Goal: Task Accomplishment & Management: Manage account settings

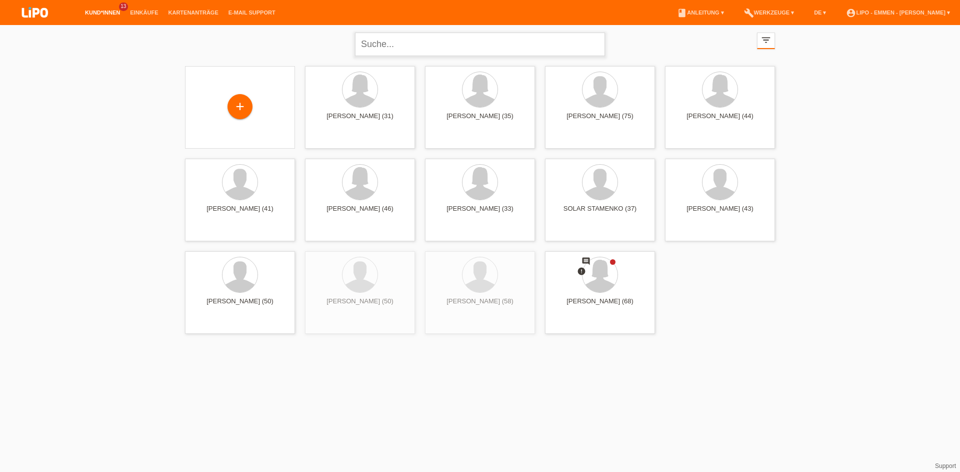
click at [415, 41] on input "text" at bounding box center [480, 45] width 250 height 24
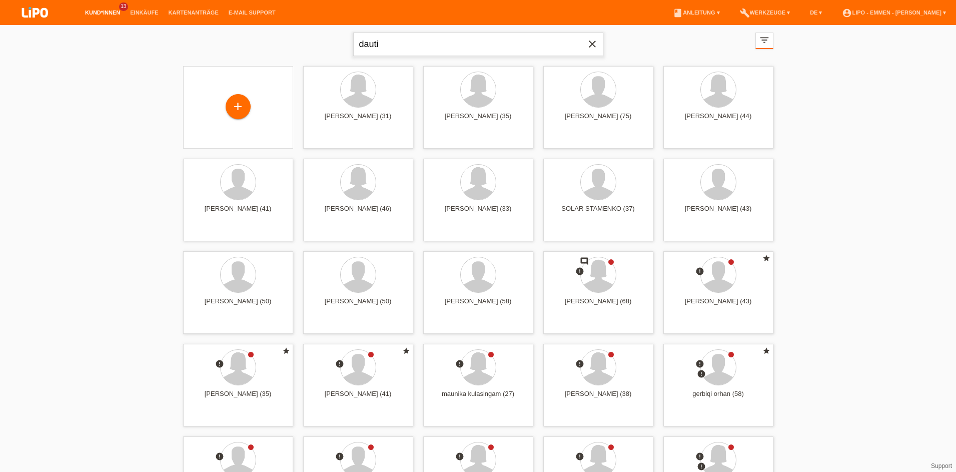
type input "dauti"
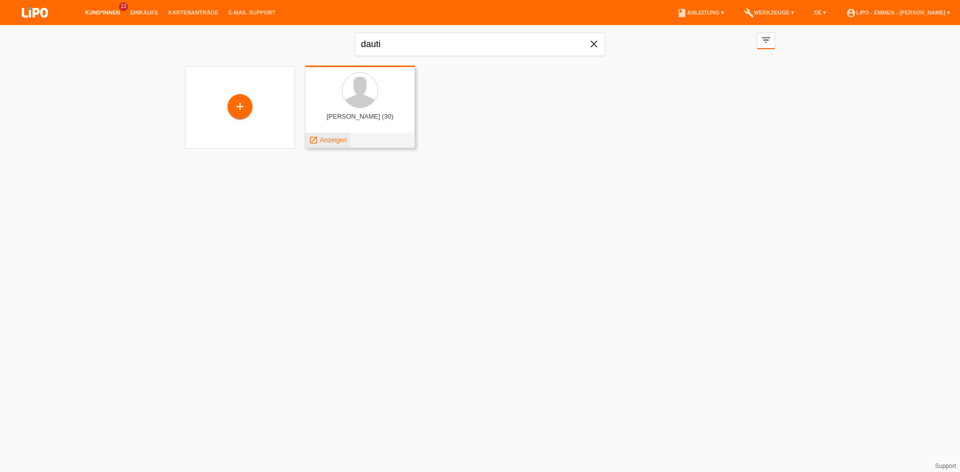
click at [332, 144] on div "launch Anzeigen" at bounding box center [328, 140] width 45 height 15
click at [335, 142] on span "Anzeigen" at bounding box center [333, 140] width 27 height 8
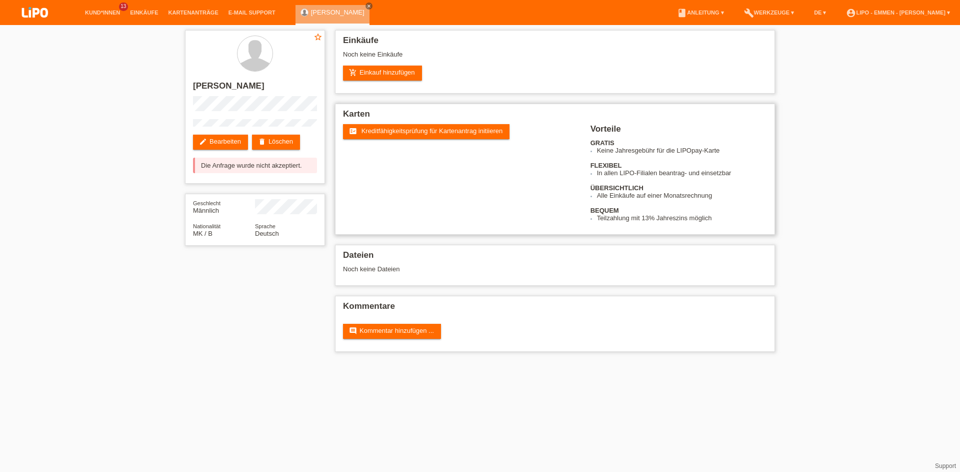
click at [403, 147] on div "fact_check Kreditfähigkeitsprüfung für Kartenantrag initiieren" at bounding box center [467, 143] width 248 height 38
click at [404, 134] on span "Kreditfähigkeitsprüfung für Kartenantrag initiieren" at bounding box center [433, 131] width 142 height 8
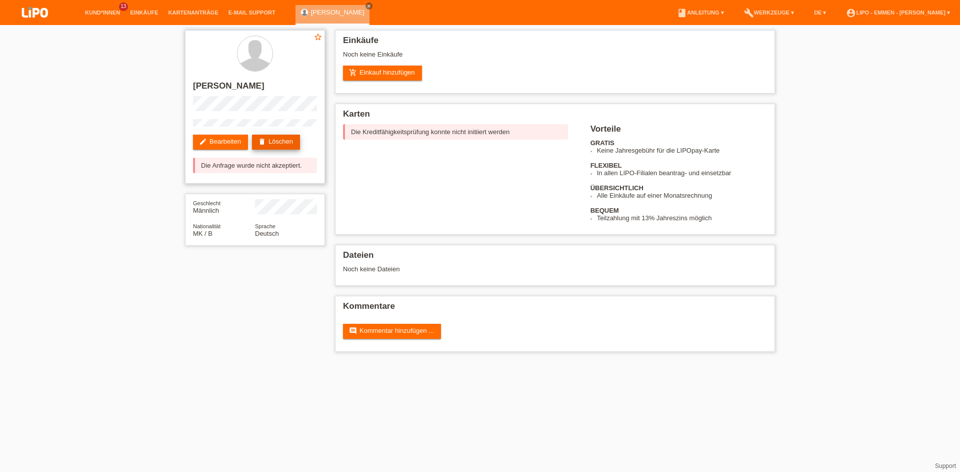
click at [298, 145] on link "delete Löschen" at bounding box center [276, 142] width 48 height 15
